Goal: Check status: Check status

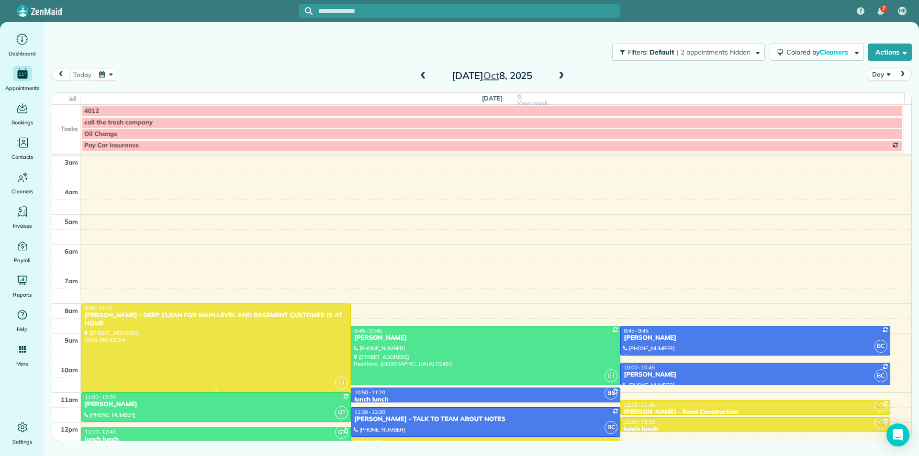
scroll to position [119, 0]
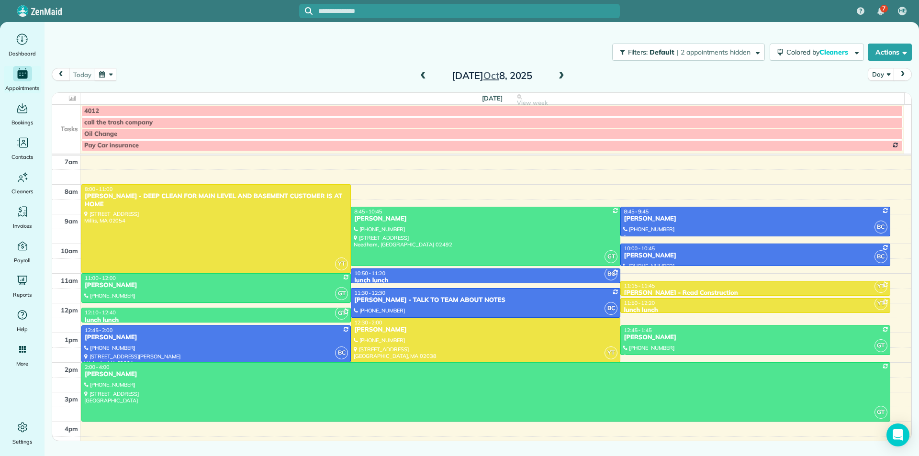
click at [559, 79] on span at bounding box center [561, 76] width 11 height 9
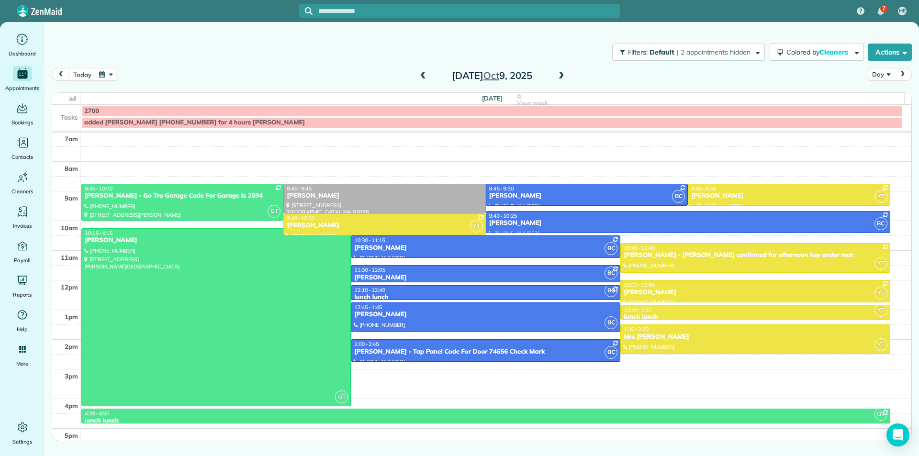
click at [424, 78] on span at bounding box center [423, 76] width 11 height 9
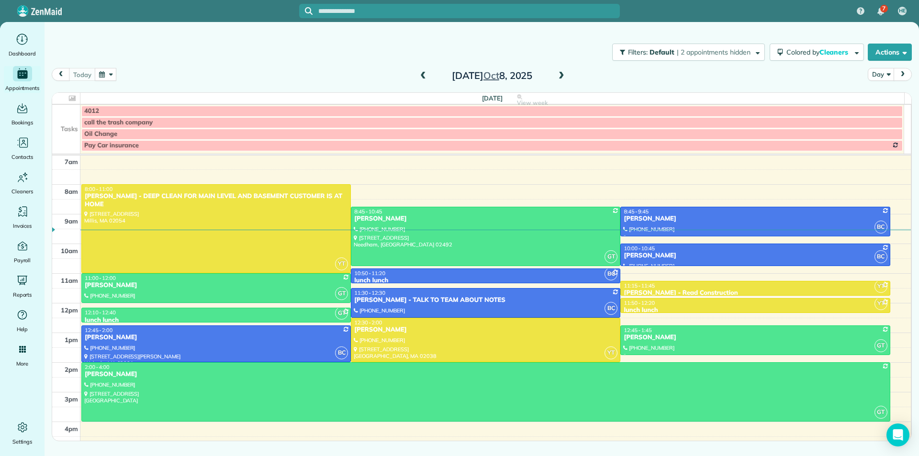
click at [558, 77] on span at bounding box center [561, 76] width 11 height 9
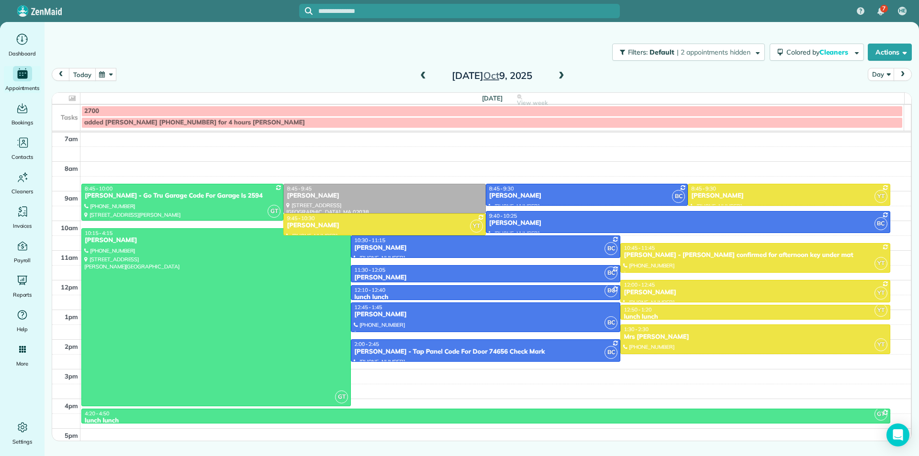
click at [78, 69] on button "today" at bounding box center [82, 74] width 26 height 13
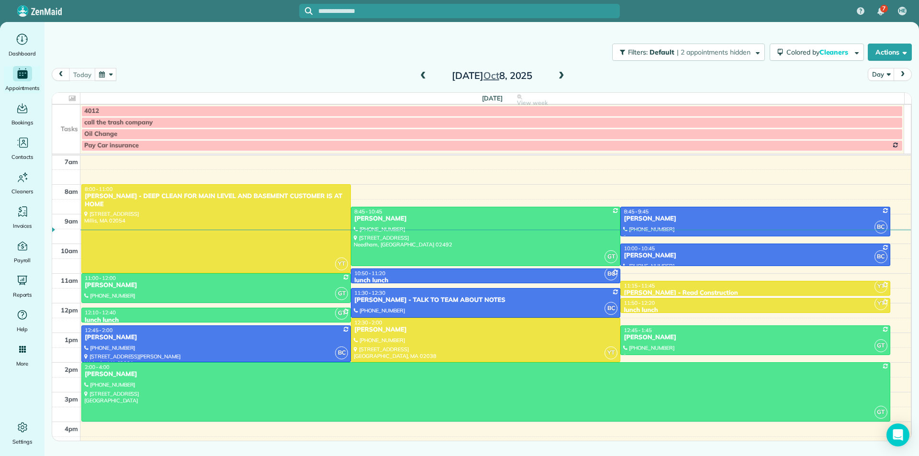
click at [563, 78] on span at bounding box center [561, 76] width 11 height 9
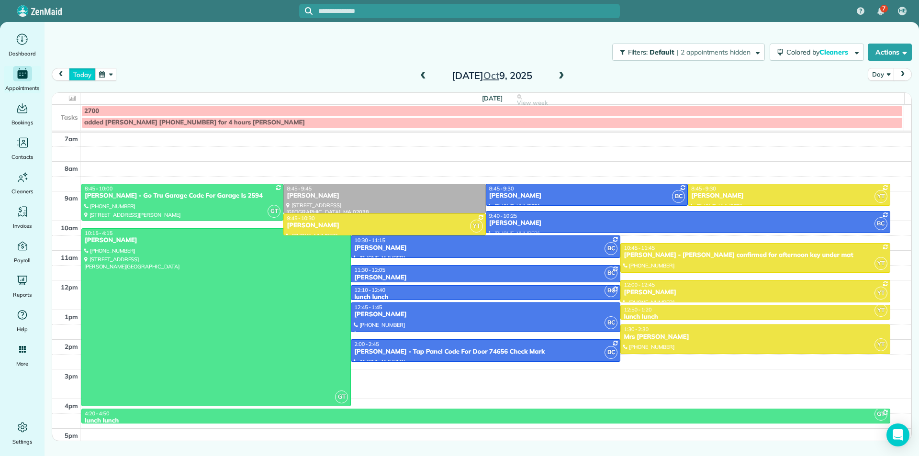
click at [79, 75] on button "today" at bounding box center [82, 74] width 26 height 13
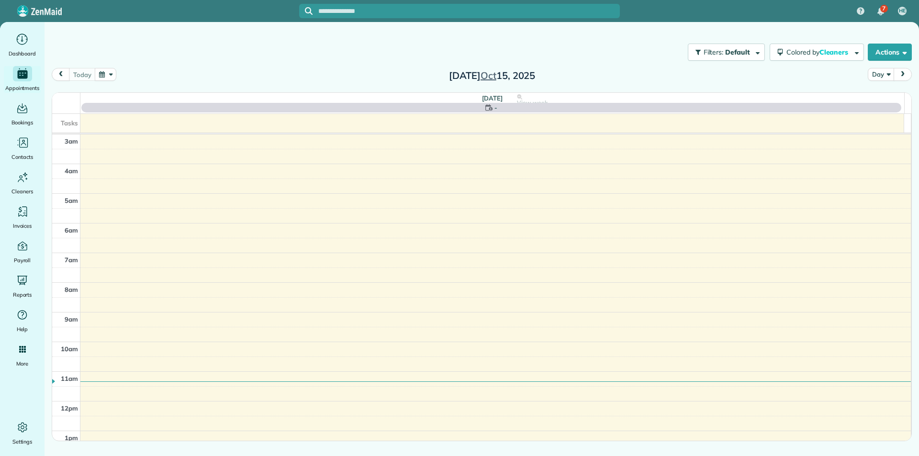
scroll to position [119, 0]
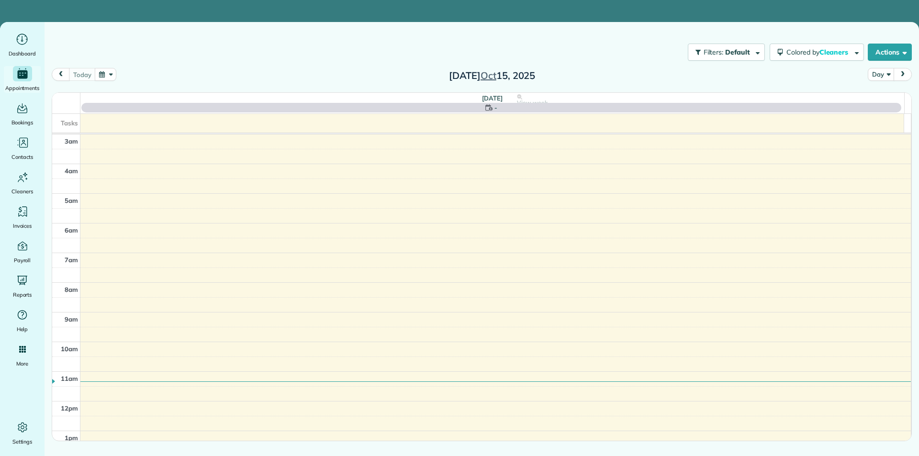
scroll to position [119, 0]
